Goal: Transaction & Acquisition: Purchase product/service

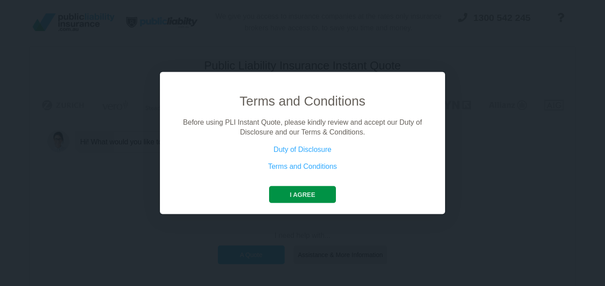
click at [302, 192] on button "I agree" at bounding box center [302, 194] width 66 height 17
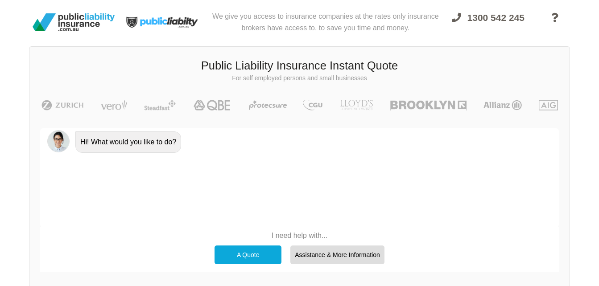
click at [256, 255] on div "A Quote" at bounding box center [247, 255] width 67 height 19
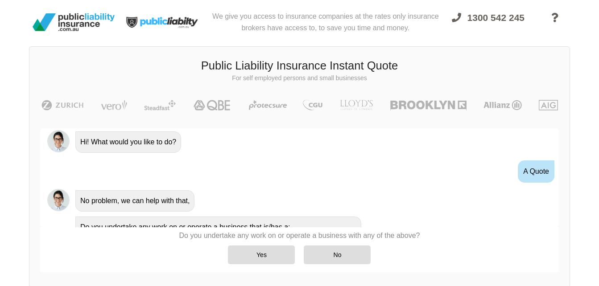
click at [199, 144] on div "Hi! What would you like to do?" at bounding box center [312, 141] width 480 height 23
click at [123, 173] on div "A Quote" at bounding box center [299, 171] width 519 height 33
click at [117, 173] on div "A Quote" at bounding box center [299, 171] width 519 height 33
click at [242, 149] on div "Hi! What would you like to do?" at bounding box center [312, 141] width 480 height 23
drag, startPoint x: 539, startPoint y: 173, endPoint x: 531, endPoint y: 176, distance: 7.5
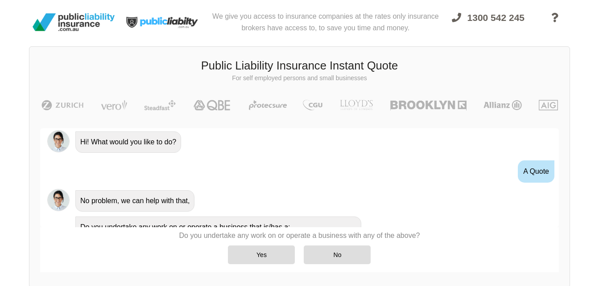
click at [531, 176] on div "A Quote" at bounding box center [536, 172] width 37 height 22
click at [267, 126] on div "Awesome! 100% Just a final check that all your details are correct. Your Summar…" at bounding box center [299, 200] width 540 height 165
click at [189, 144] on div "Hi! What would you like to do?" at bounding box center [312, 141] width 480 height 23
click at [190, 141] on div "Hi! What would you like to do?" at bounding box center [312, 141] width 480 height 23
click at [178, 144] on div "Hi! What would you like to do?" at bounding box center [128, 142] width 106 height 21
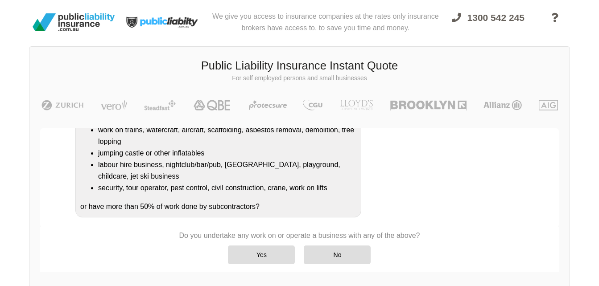
scroll to position [180, 0]
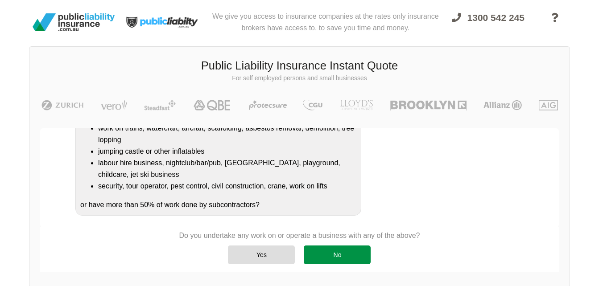
click at [336, 254] on div "No" at bounding box center [337, 255] width 67 height 19
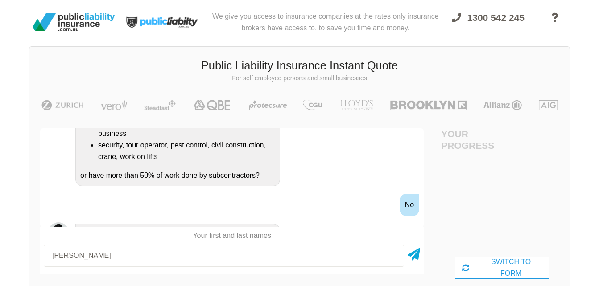
scroll to position [323, 0]
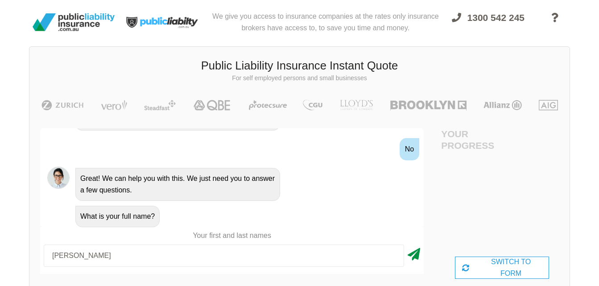
type input "[PERSON_NAME]"
click at [415, 254] on icon at bounding box center [414, 253] width 12 height 16
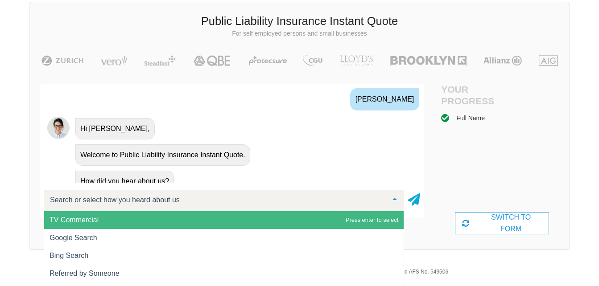
scroll to position [435, 0]
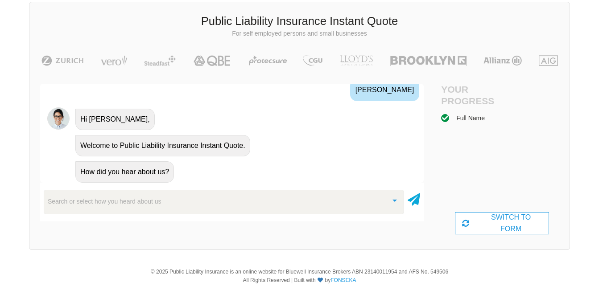
click at [168, 163] on div "How did you hear about us?" at bounding box center [124, 171] width 99 height 21
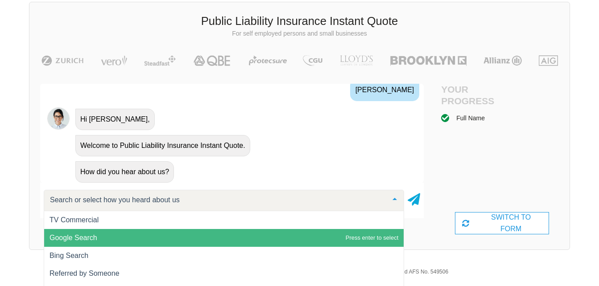
click at [117, 234] on span "Google Search" at bounding box center [223, 238] width 359 height 18
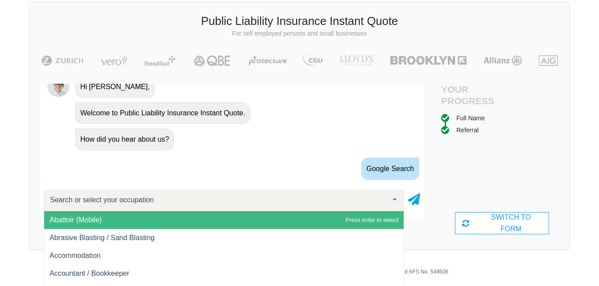
scroll to position [511, 0]
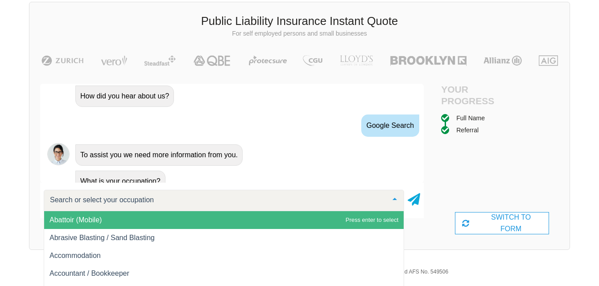
click at [157, 172] on div "What is your occupation?" at bounding box center [120, 181] width 90 height 21
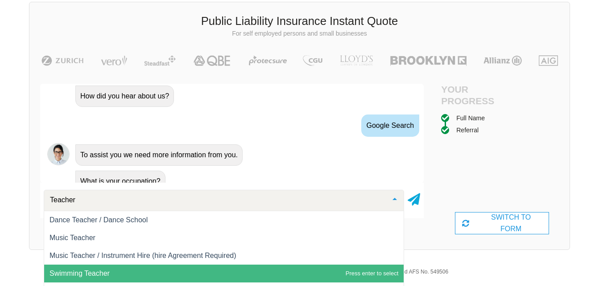
click at [318, 198] on input "Teacher" at bounding box center [217, 200] width 338 height 9
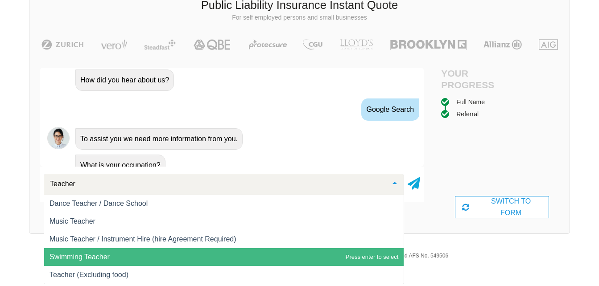
scroll to position [68, 0]
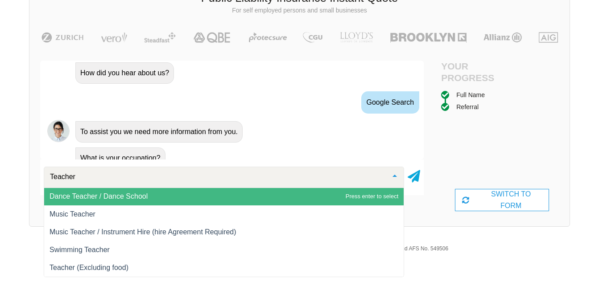
click at [50, 177] on input "Teacher" at bounding box center [217, 177] width 338 height 9
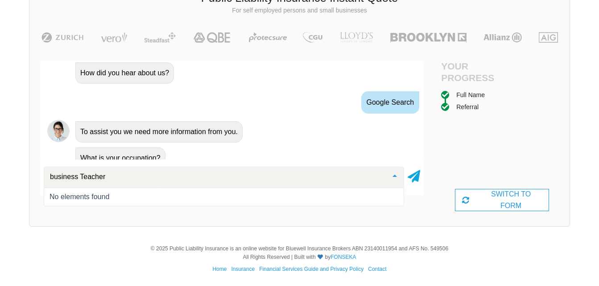
click at [416, 174] on icon at bounding box center [414, 175] width 12 height 16
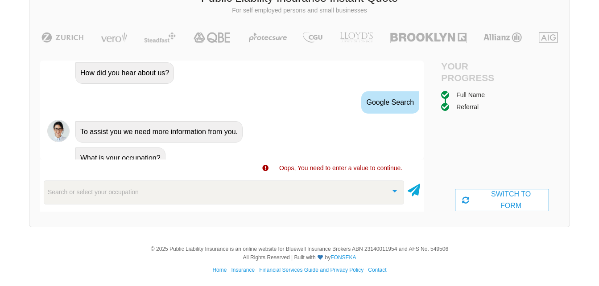
click at [416, 174] on div "Search or select your occupation Abattoir (Mobile) Abrasive Blasting / Sand Bla…" at bounding box center [231, 190] width 383 height 35
click at [159, 170] on div "Oops, You need to enter a value to continue." at bounding box center [231, 168] width 383 height 10
click at [140, 167] on div "Oops, You need to enter a value to continue." at bounding box center [231, 168] width 383 height 10
drag, startPoint x: 337, startPoint y: 164, endPoint x: 289, endPoint y: 168, distance: 47.4
click at [335, 164] on div "Oops, You need to enter a value to continue." at bounding box center [231, 168] width 383 height 10
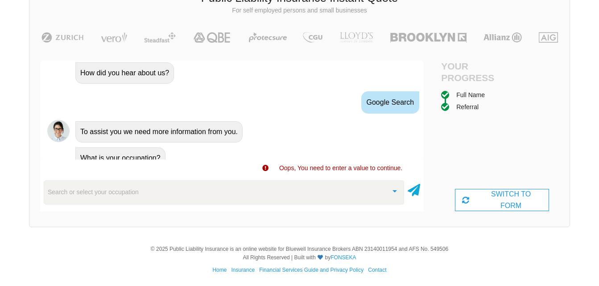
click at [184, 173] on div "Oops, You need to enter a value to continue." at bounding box center [231, 168] width 383 height 10
click at [124, 207] on div "Search or select your occupation Abattoir (Mobile) Abrasive Blasting / Sand Bla…" at bounding box center [231, 192] width 383 height 31
click at [168, 148] on div "What is your occupation?" at bounding box center [244, 157] width 345 height 23
drag, startPoint x: 169, startPoint y: 141, endPoint x: 172, endPoint y: 136, distance: 6.1
click at [169, 146] on div "What is your occupation?" at bounding box center [244, 157] width 345 height 23
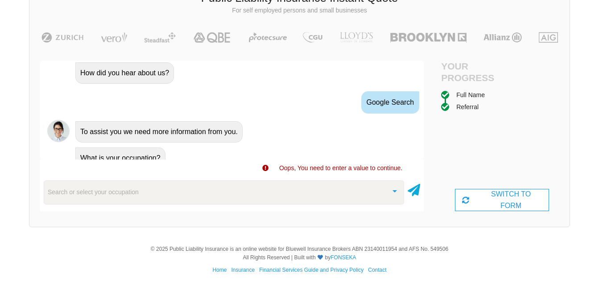
click at [241, 121] on div "To assist you we need more information from you." at bounding box center [158, 131] width 167 height 21
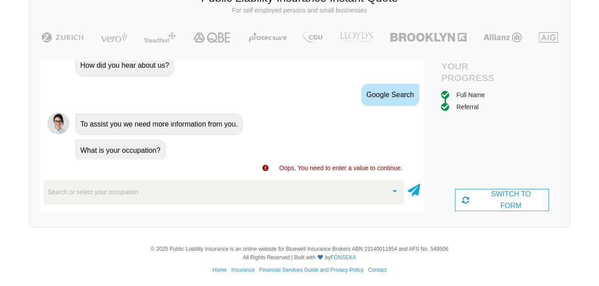
scroll to position [520, 0]
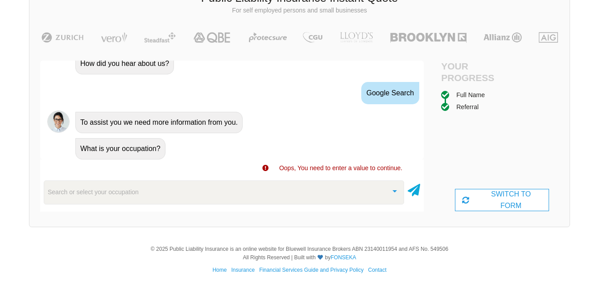
click at [78, 200] on div "Search or select your occupation" at bounding box center [224, 193] width 360 height 24
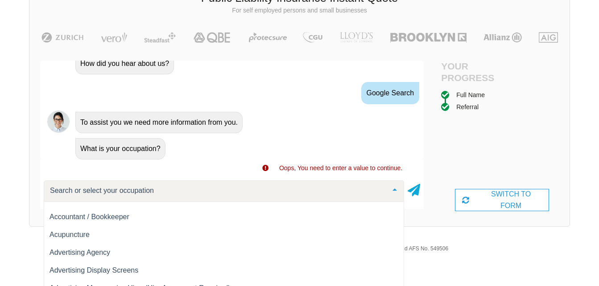
scroll to position [0, 0]
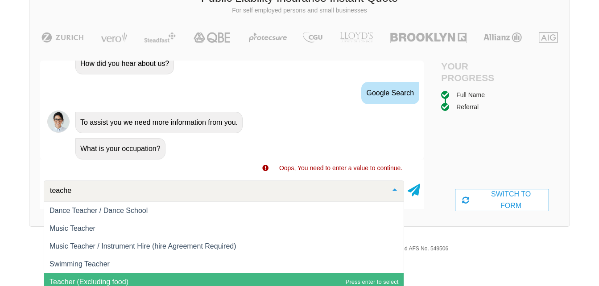
type input "teacher"
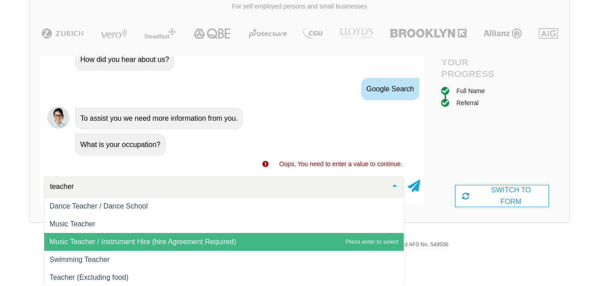
scroll to position [73, 0]
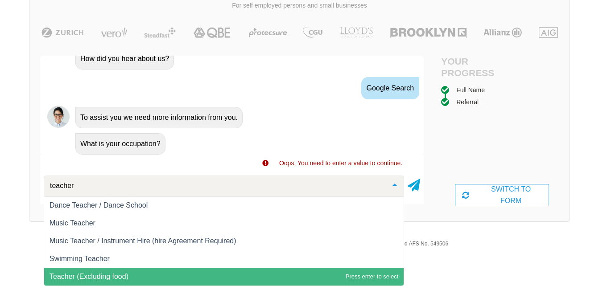
click at [109, 277] on span "Teacher (Excluding food)" at bounding box center [88, 277] width 79 height 8
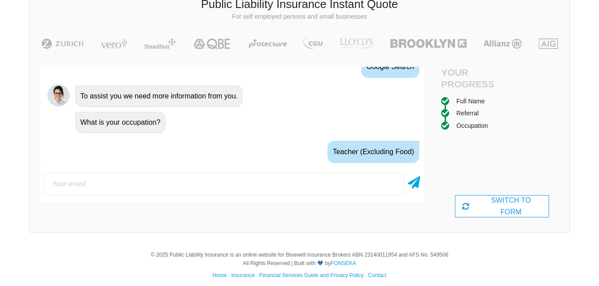
scroll to position [569, 0]
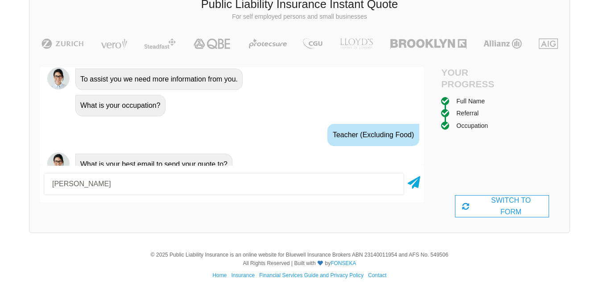
type input "[EMAIL_ADDRESS][DOMAIN_NAME]"
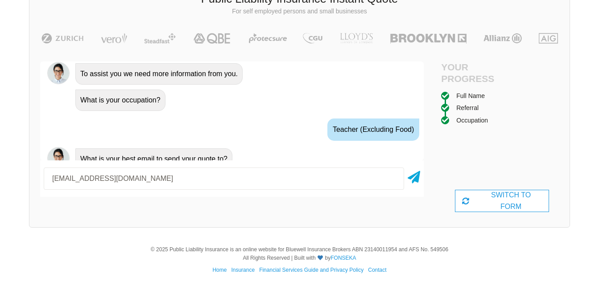
scroll to position [68, 0]
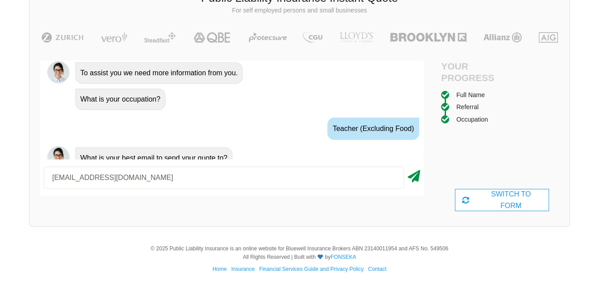
click at [415, 175] on icon at bounding box center [414, 175] width 12 height 16
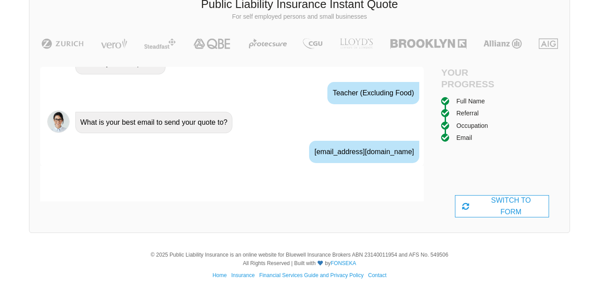
scroll to position [628, 0]
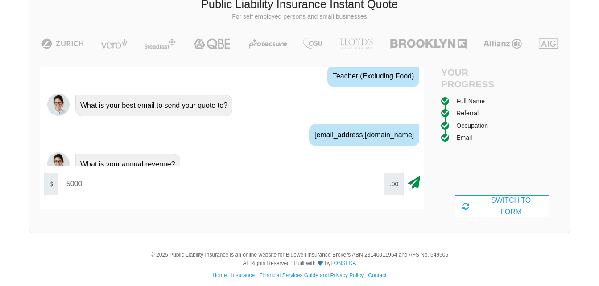
type input "5000"
click at [417, 182] on icon at bounding box center [414, 181] width 12 height 16
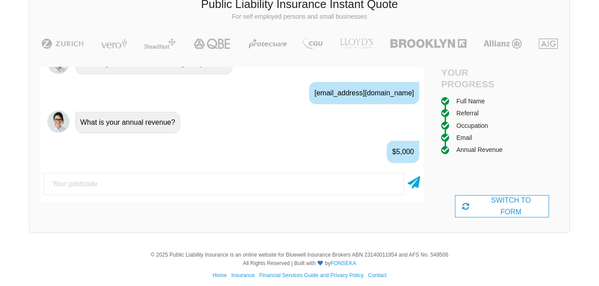
scroll to position [687, 0]
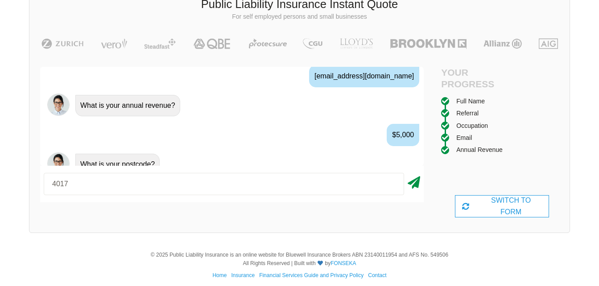
type input "4017"
click at [416, 182] on icon at bounding box center [414, 181] width 12 height 16
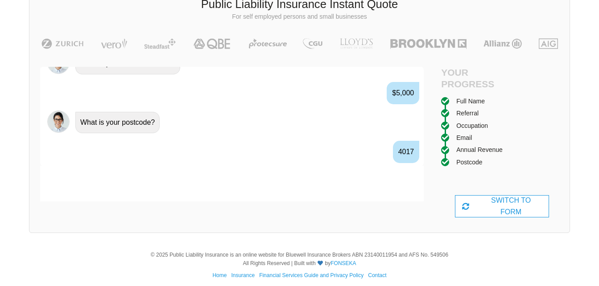
scroll to position [746, 0]
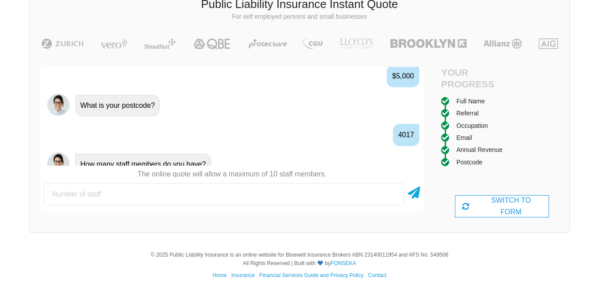
type input "5"
type input "0"
click at [413, 194] on icon at bounding box center [414, 191] width 12 height 16
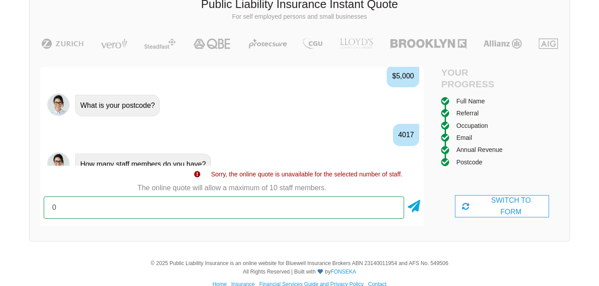
click at [58, 208] on input "0" at bounding box center [224, 208] width 360 height 22
type input "1"
click at [67, 210] on input "1" at bounding box center [224, 208] width 360 height 22
click at [61, 207] on input "1" at bounding box center [224, 208] width 360 height 22
click at [58, 209] on input "1" at bounding box center [224, 208] width 360 height 22
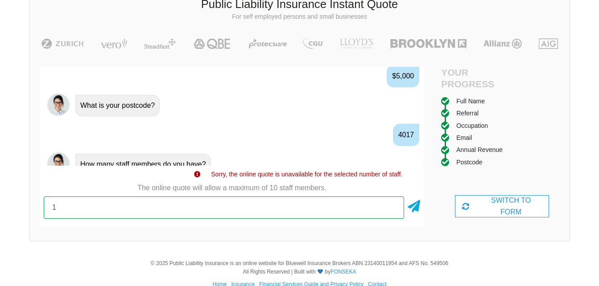
click at [58, 209] on input "1" at bounding box center [224, 208] width 360 height 22
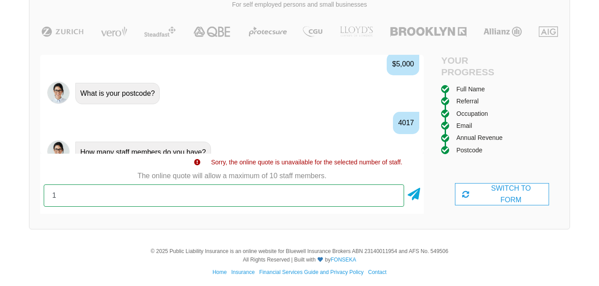
scroll to position [77, 0]
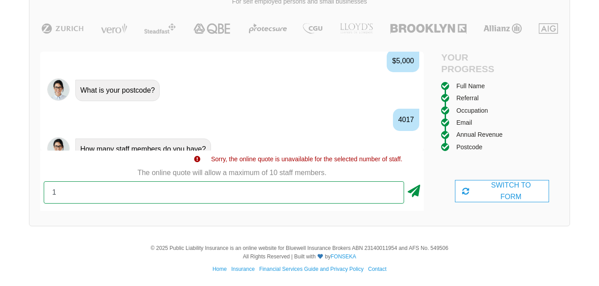
type input "1"
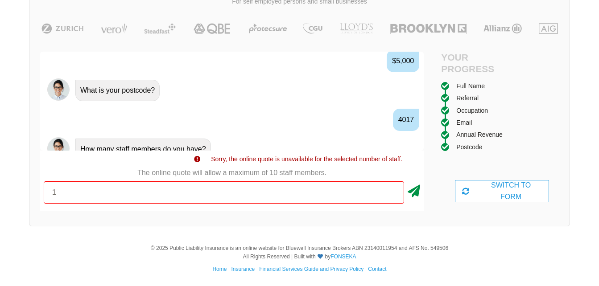
click at [415, 192] on icon at bounding box center [414, 189] width 12 height 16
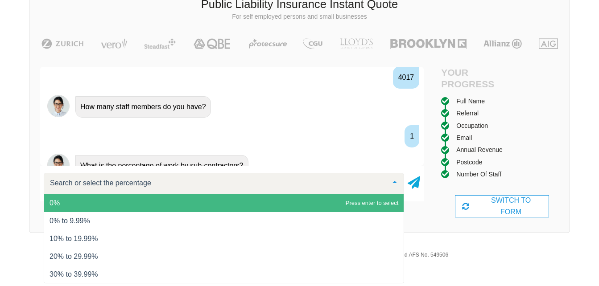
scroll to position [805, 0]
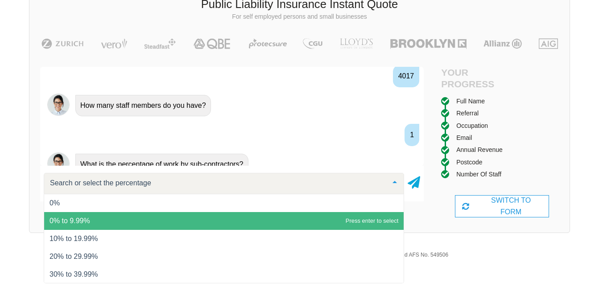
click at [77, 217] on span "0% to 9.99%" at bounding box center [223, 221] width 359 height 18
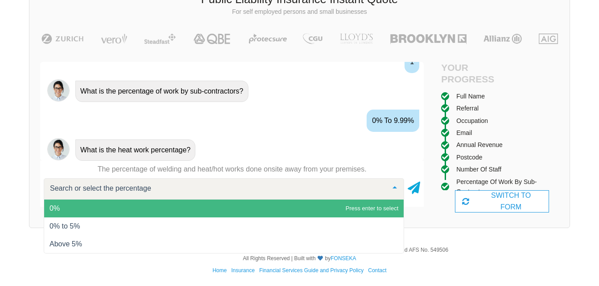
scroll to position [68, 0]
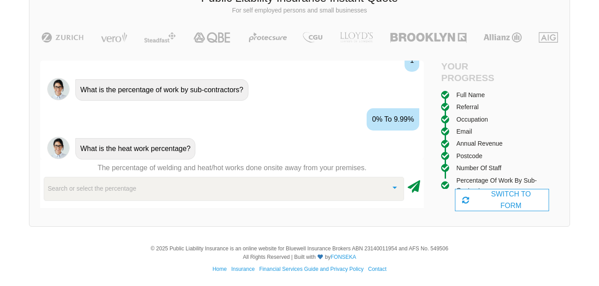
click at [415, 185] on icon at bounding box center [414, 185] width 12 height 16
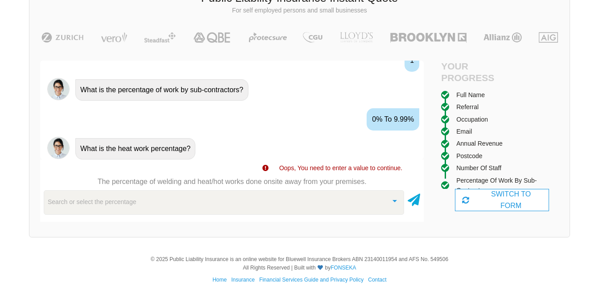
click at [186, 144] on div "What is the heat work percentage?" at bounding box center [135, 148] width 120 height 21
click at [187, 138] on div "What is the heat work percentage?" at bounding box center [135, 148] width 120 height 21
click at [143, 185] on p "The percentage of welding and heat/hot works done onsite away from your premise…" at bounding box center [231, 182] width 383 height 10
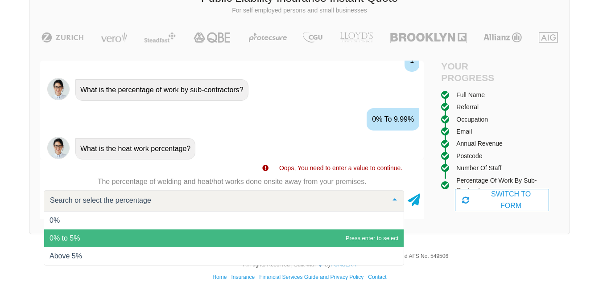
click at [78, 234] on span "0% to 5%" at bounding box center [223, 239] width 359 height 18
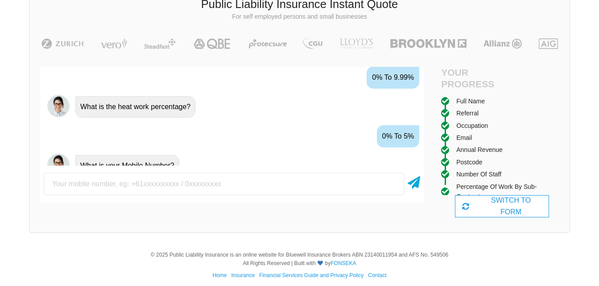
scroll to position [922, 0]
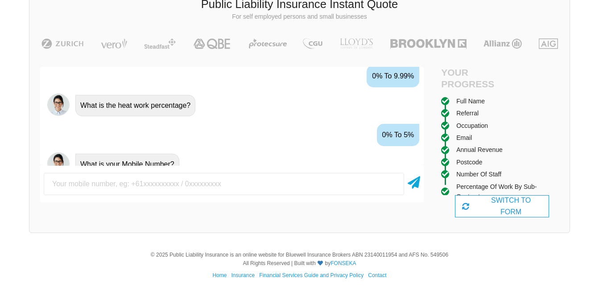
click at [144, 185] on input "text" at bounding box center [224, 184] width 360 height 22
type input "0426805503"
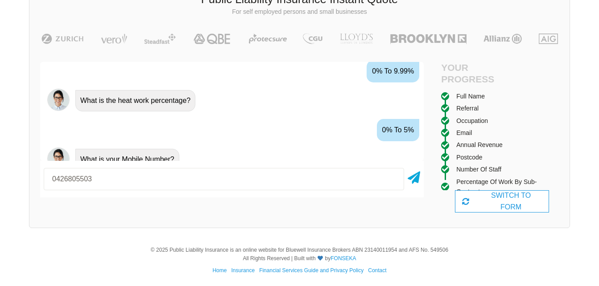
scroll to position [68, 0]
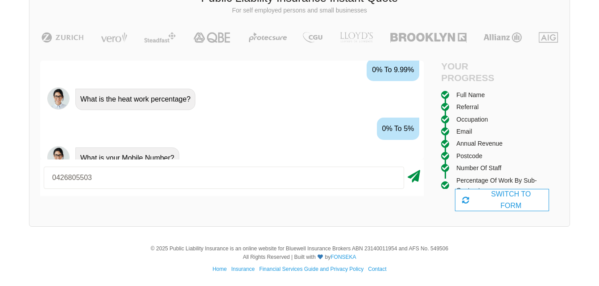
click at [414, 177] on icon at bounding box center [414, 175] width 12 height 16
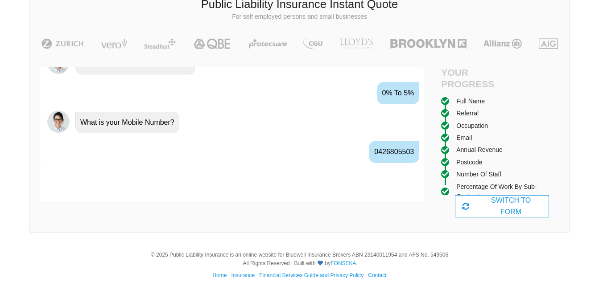
scroll to position [981, 0]
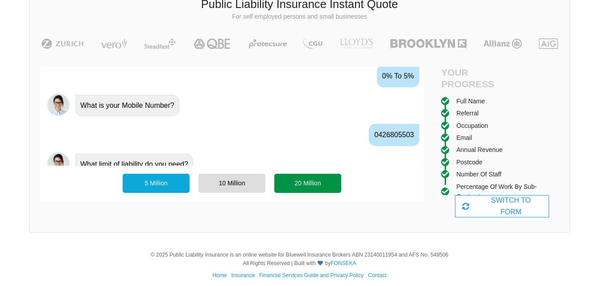
click at [305, 183] on div "20 Million" at bounding box center [307, 183] width 67 height 19
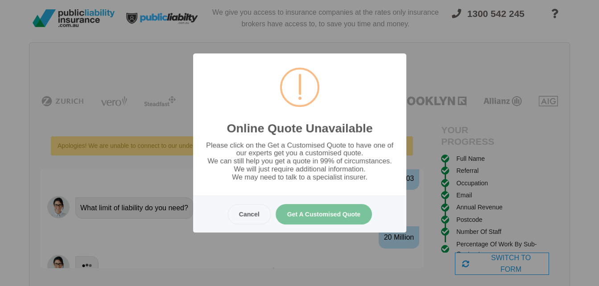
scroll to position [0, 0]
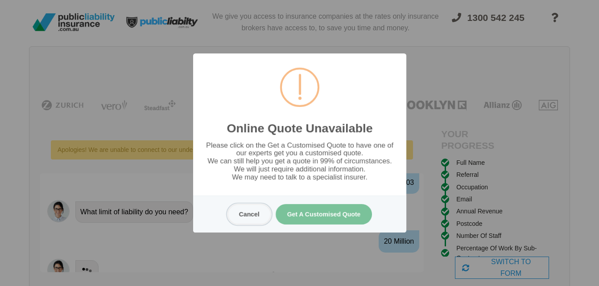
click at [245, 216] on button "Cancel" at bounding box center [249, 214] width 44 height 21
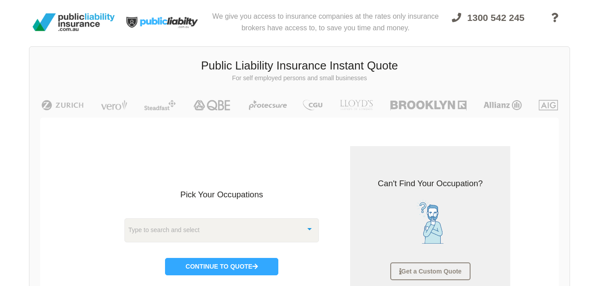
scroll to position [22, 0]
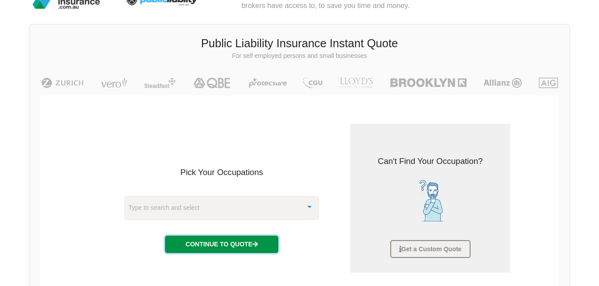
click at [236, 243] on button "Continue to Quote" at bounding box center [221, 244] width 113 height 17
click at [236, 243] on p "Continue to Quote" at bounding box center [221, 241] width 195 height 24
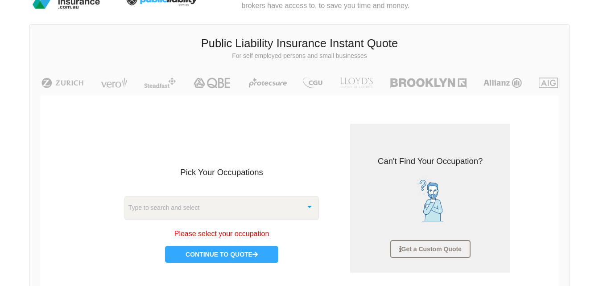
click at [249, 235] on span "Please select your occupation" at bounding box center [221, 234] width 95 height 8
click at [206, 210] on div "Type to search and select" at bounding box center [221, 208] width 195 height 24
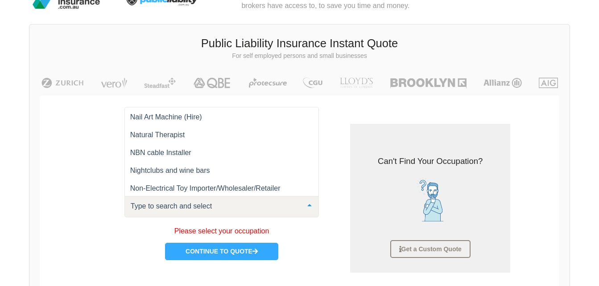
scroll to position [8991, 0]
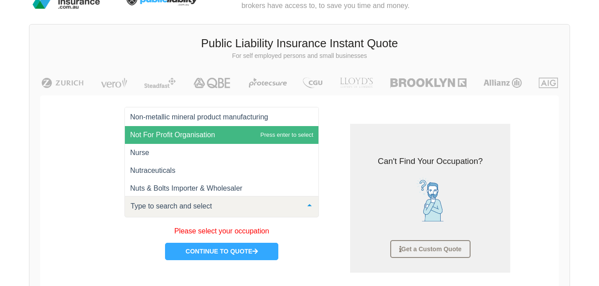
click at [214, 139] on span "Not For Profit Organisation" at bounding box center [172, 135] width 85 height 8
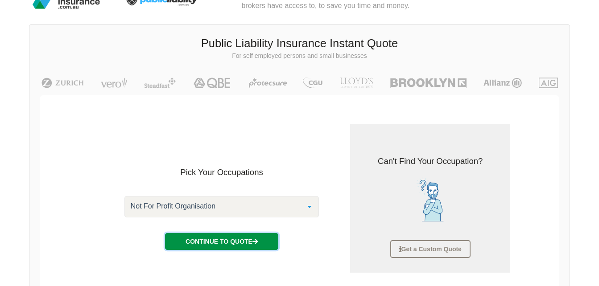
click at [205, 243] on button "Continue to Quote" at bounding box center [221, 241] width 113 height 17
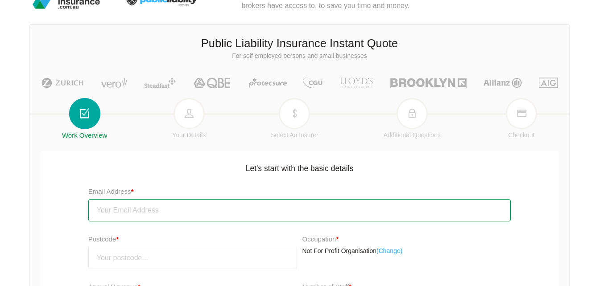
click at [135, 208] on input "email" at bounding box center [299, 210] width 423 height 22
click at [103, 212] on input "email" at bounding box center [299, 210] width 423 height 22
type input "[EMAIL_ADDRESS][DOMAIN_NAME]"
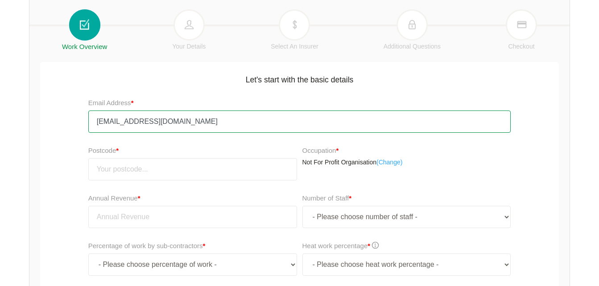
scroll to position [111, 0]
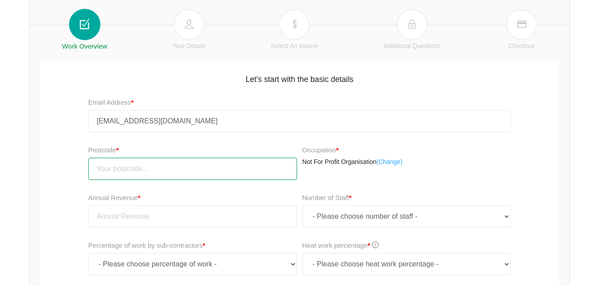
click at [144, 170] on input "number" at bounding box center [192, 169] width 209 height 22
type input "4017"
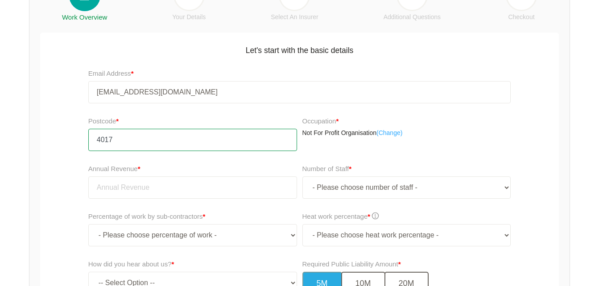
scroll to position [156, 0]
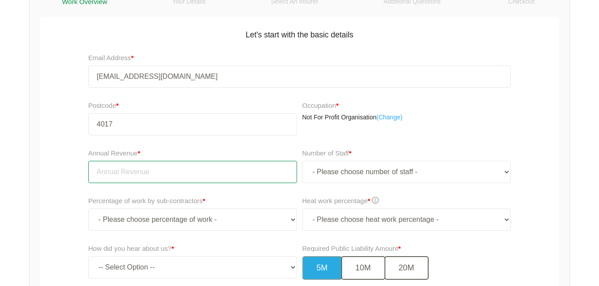
click at [160, 175] on input "tel" at bounding box center [192, 172] width 209 height 22
type input "5"
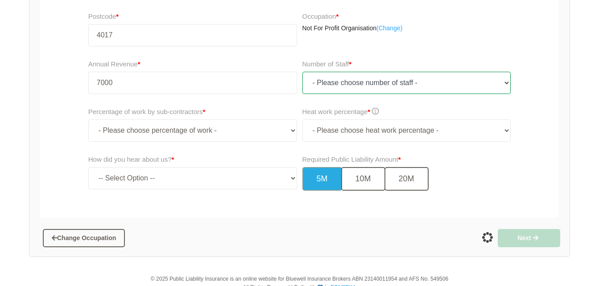
type input "7,000.00"
click at [380, 83] on select "- Please choose number of staff - 1 2 3 4 5 6 7 8 9 10 11+" at bounding box center [406, 83] width 209 height 22
select select "1"
click at [302, 72] on select "- Please choose number of staff - 1 2 3 4 5 6 7 8 9 10 11+" at bounding box center [406, 83] width 209 height 22
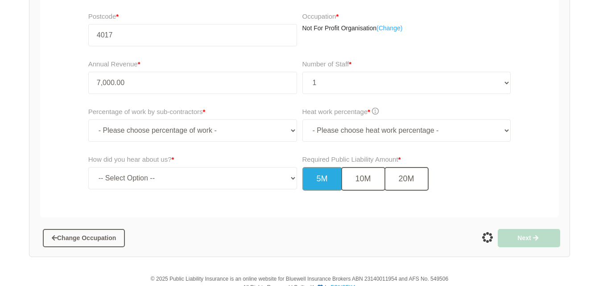
click at [405, 111] on div "Heat work percentage * - Please choose heat work percentage - 0% 0 to 5% Above …" at bounding box center [406, 124] width 209 height 35
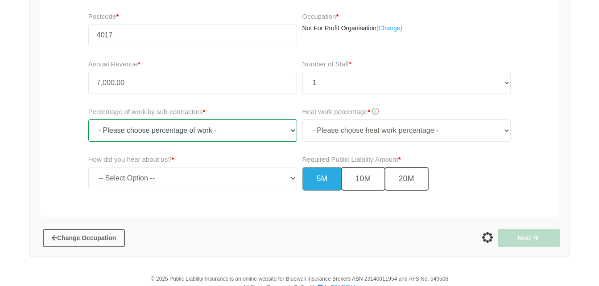
click at [292, 129] on select "- Please choose percentage of work - 0% 0 to 9.99% 10% to 19.99% 20% to 29.99% …" at bounding box center [192, 130] width 209 height 22
select select "0"
click at [88, 119] on select "- Please choose percentage of work - 0% 0 to 9.99% 10% to 19.99% 20% to 29.99% …" at bounding box center [192, 130] width 209 height 22
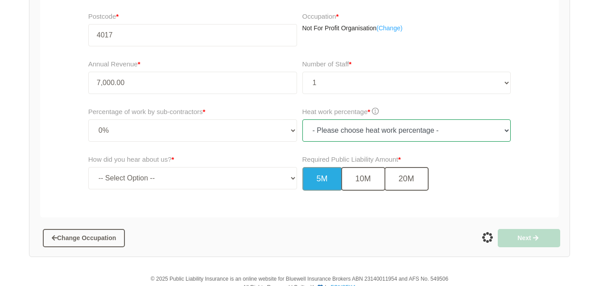
click at [508, 131] on select "- Please choose heat work percentage - 0% 0 to 5% Above 5%" at bounding box center [406, 130] width 209 height 22
select select "0"
click at [302, 119] on select "- Please choose heat work percentage - 0% 0 to 5% Above 5%" at bounding box center [406, 130] width 209 height 22
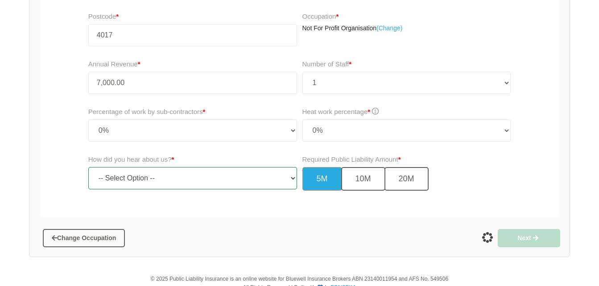
click at [159, 177] on select "-- Select Option -- TV Commercial Google Search Bing Search Referred by Someone…" at bounding box center [192, 178] width 209 height 22
select select "google"
click at [88, 167] on select "-- Select Option -- TV Commercial Google Search Bing Search Referred by Someone…" at bounding box center [192, 178] width 209 height 22
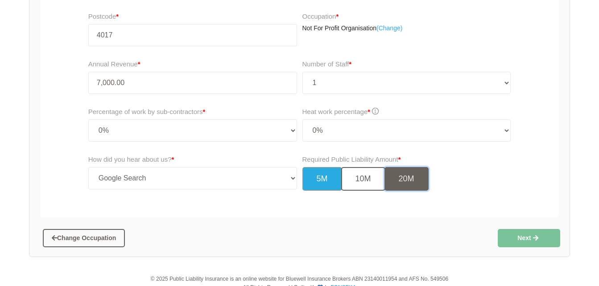
click at [406, 181] on button "20M" at bounding box center [406, 179] width 44 height 24
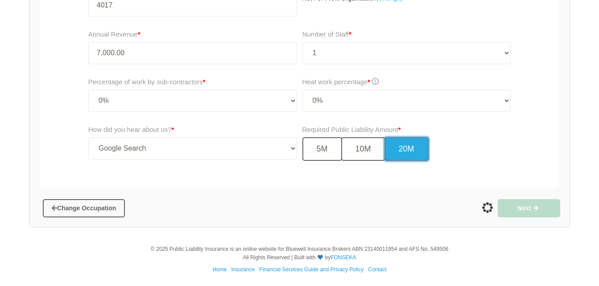
scroll to position [276, 0]
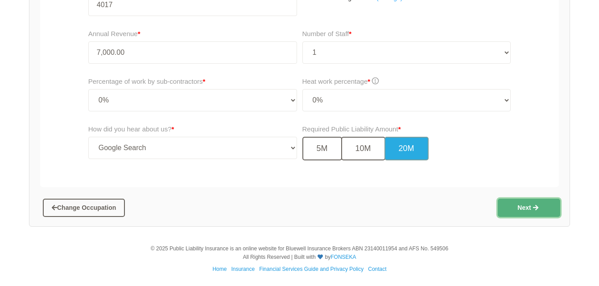
click at [531, 206] on button "Next" at bounding box center [529, 208] width 62 height 18
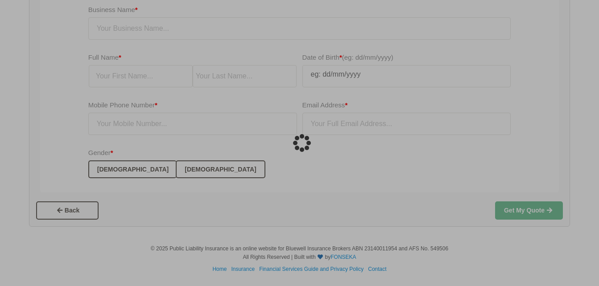
scroll to position [22, 0]
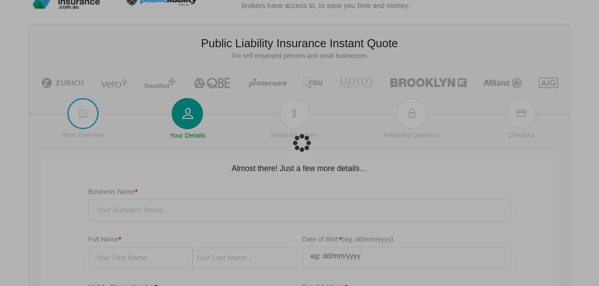
type input "[EMAIL_ADDRESS][DOMAIN_NAME]"
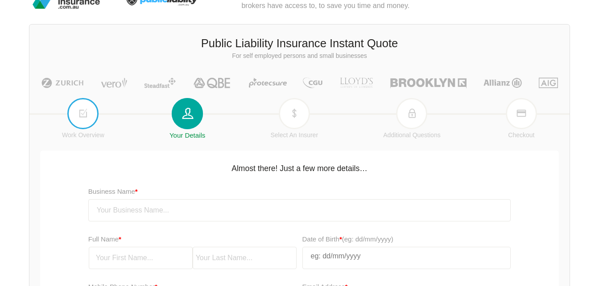
click at [151, 194] on div "Business Name *" at bounding box center [299, 203] width 423 height 35
click at [148, 189] on div "Business Name *" at bounding box center [299, 203] width 423 height 35
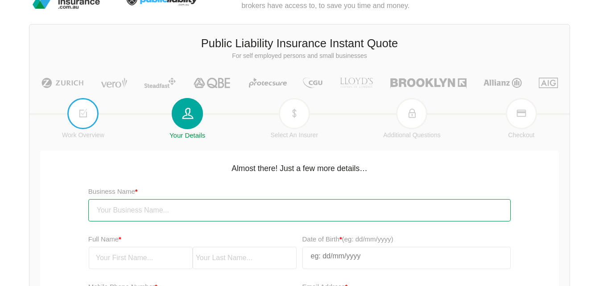
click at [140, 219] on input "text" at bounding box center [299, 210] width 423 height 22
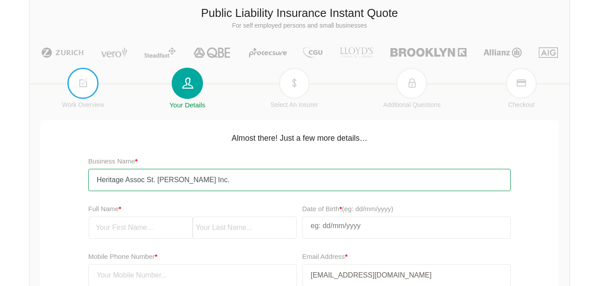
scroll to position [67, 0]
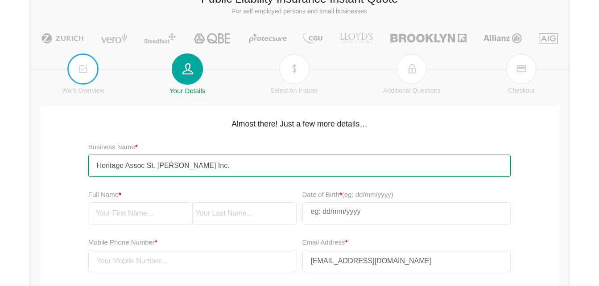
type input "Heritage Assoc St. [PERSON_NAME] Inc."
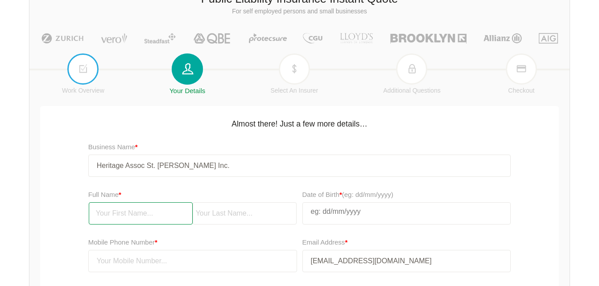
click at [128, 216] on input "text" at bounding box center [141, 213] width 104 height 22
type input "[PERSON_NAME]"
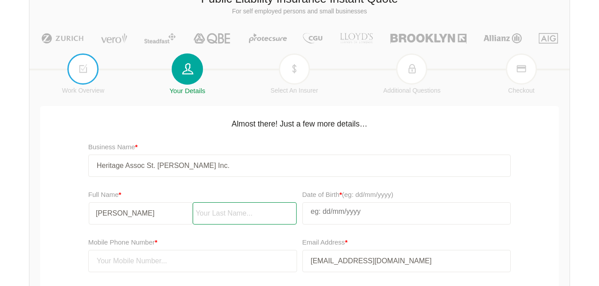
type input "[PERSON_NAME]"
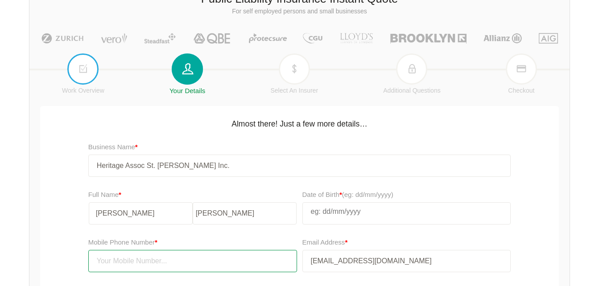
type input "0426805503"
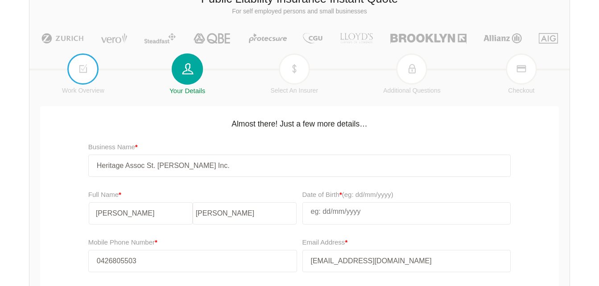
select select "8"
select select "2007"
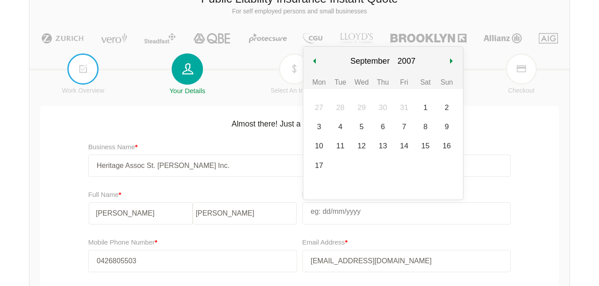
click at [342, 214] on input "text" at bounding box center [407, 212] width 208 height 18
type input "28/11/1"
select select "10"
select select "1"
type input "[DATE]"
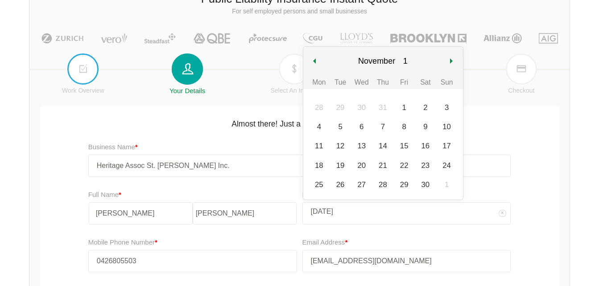
select select "19"
type input "28/11/195"
select select "195"
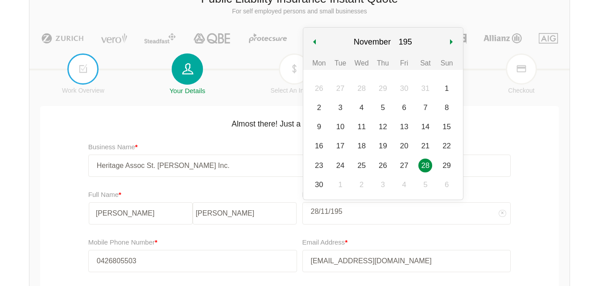
type input "[DATE]"
select select "1953"
click at [420, 217] on input "[DATE]" at bounding box center [407, 212] width 208 height 18
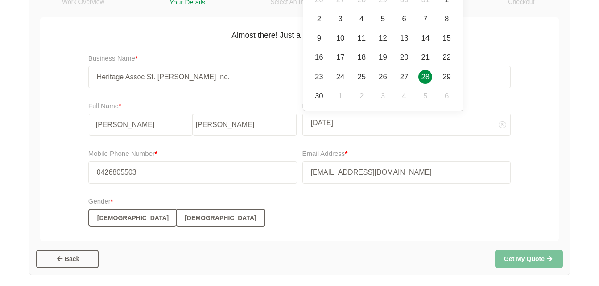
scroll to position [156, 0]
type input "[DATE]"
click at [100, 219] on button "[DEMOGRAPHIC_DATA]" at bounding box center [132, 218] width 88 height 18
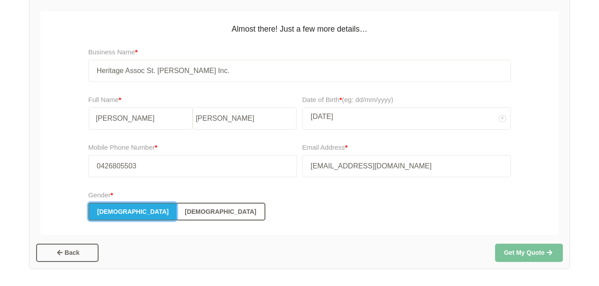
scroll to position [204, 0]
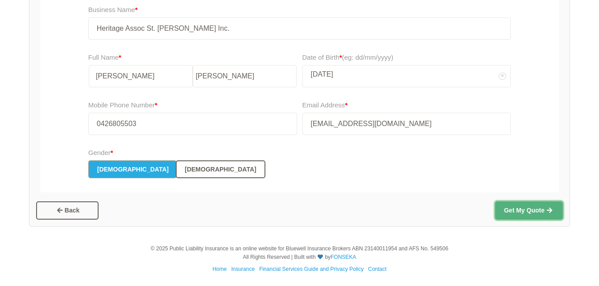
click at [516, 208] on button "Get My Quote" at bounding box center [529, 211] width 68 height 18
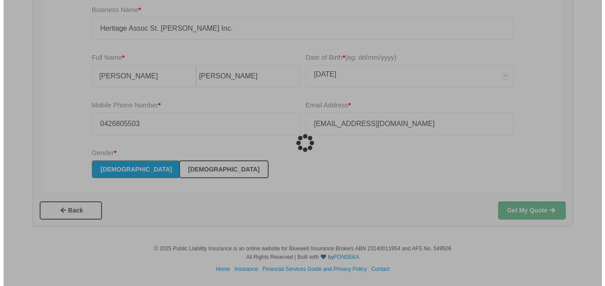
scroll to position [0, 0]
